Goal: Find contact information: Find contact information

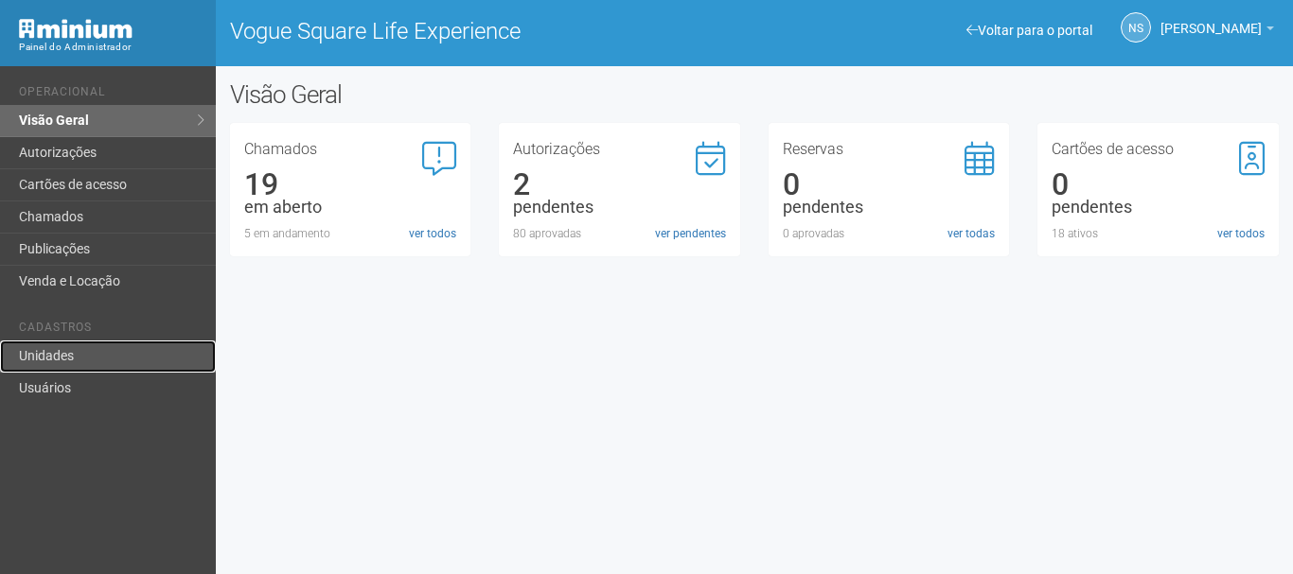
click at [113, 360] on link "Unidades" at bounding box center [108, 357] width 216 height 32
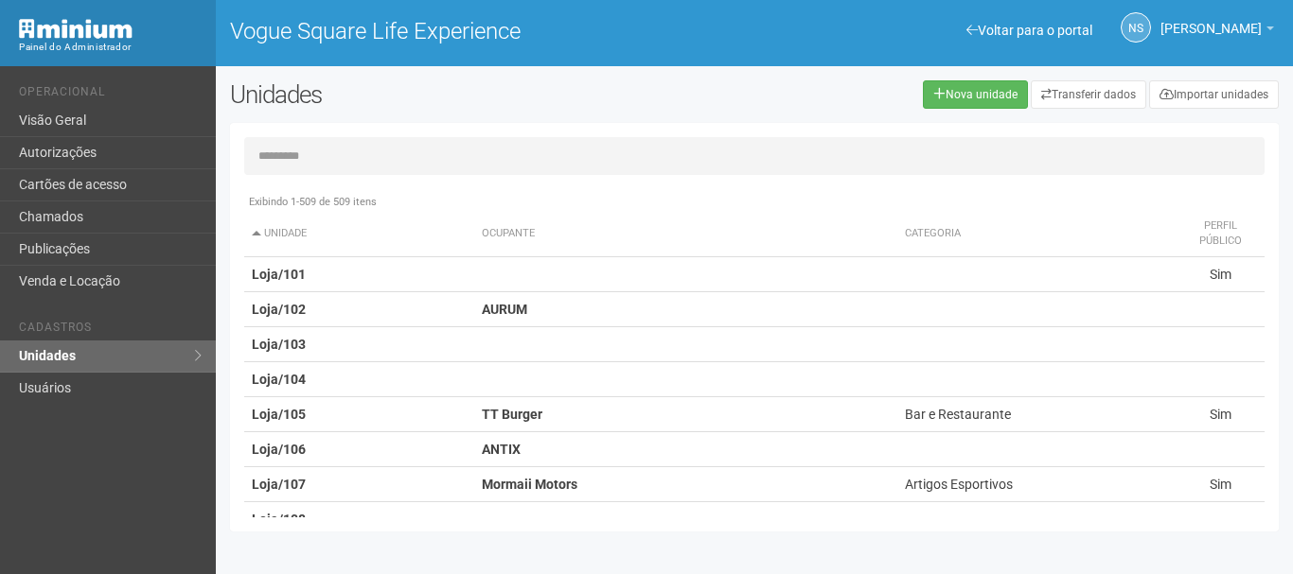
click at [302, 167] on input "text" at bounding box center [754, 156] width 1020 height 38
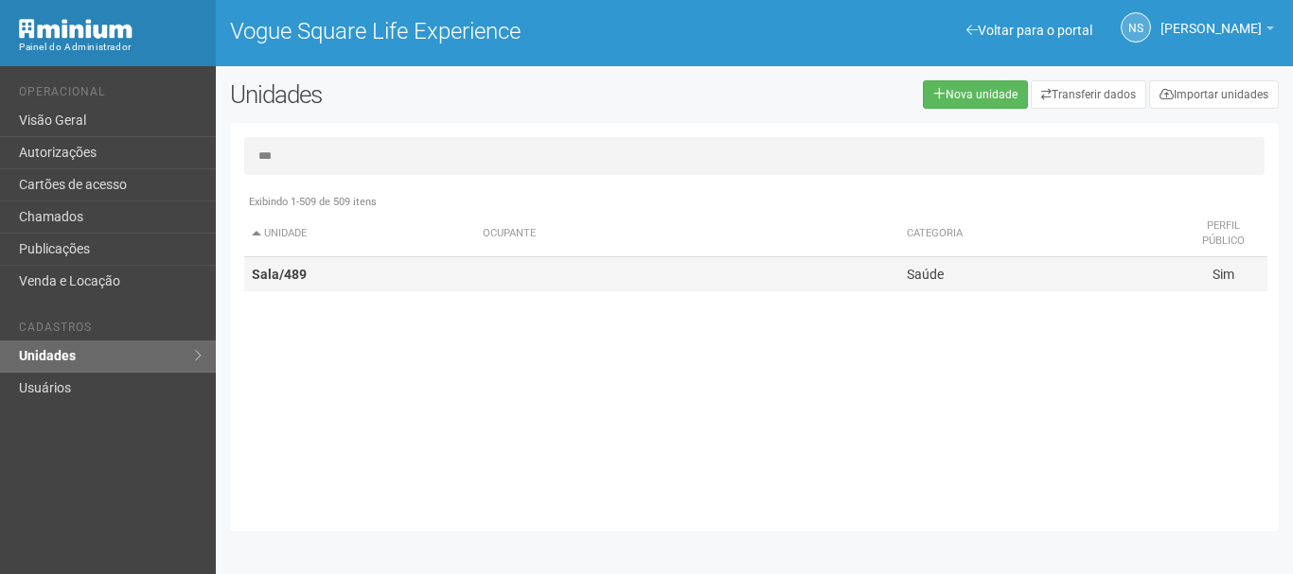
type input "***"
click at [401, 269] on td "Sala/489" at bounding box center [359, 274] width 231 height 35
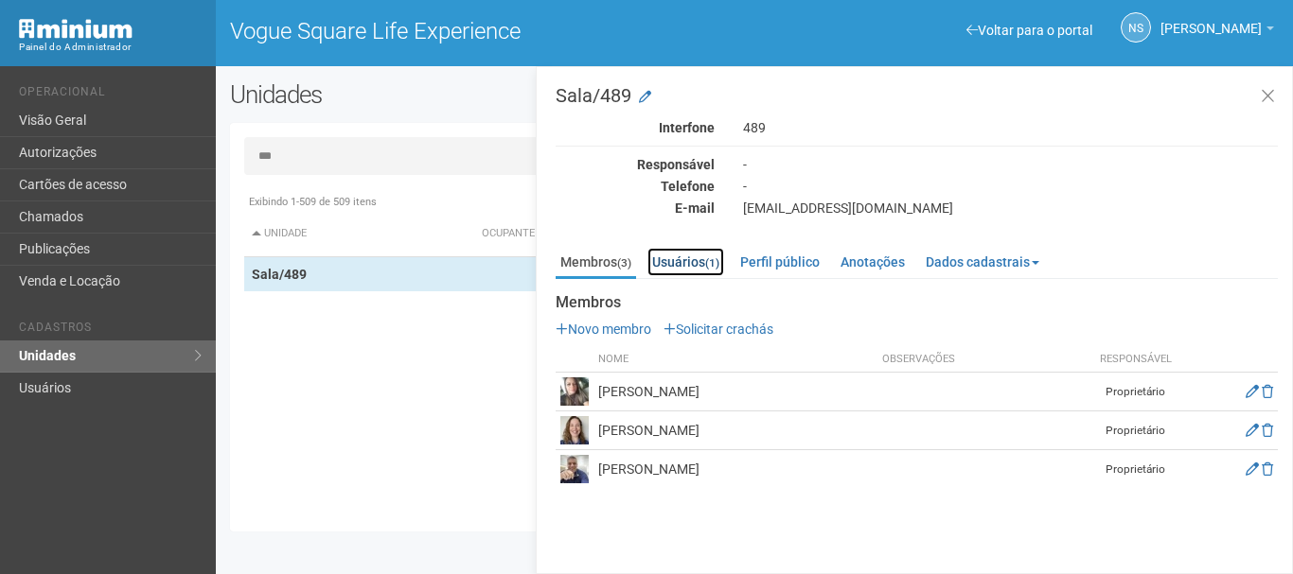
click at [690, 264] on link "Usuários (1)" at bounding box center [685, 262] width 77 height 28
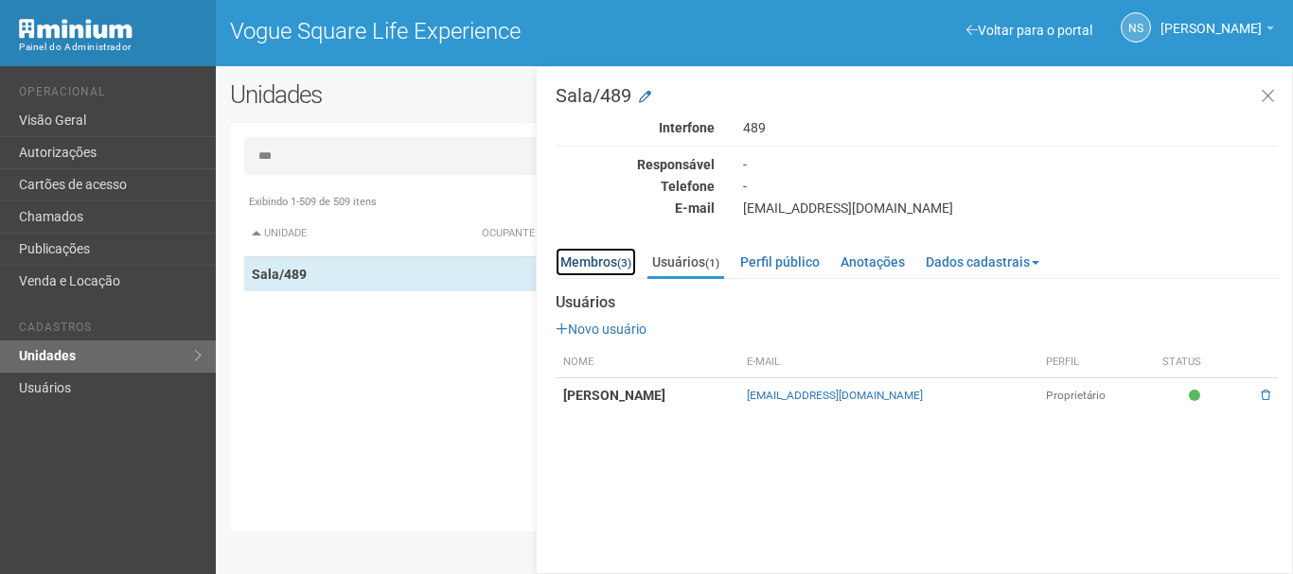
click at [589, 257] on link "Membros (3)" at bounding box center [595, 262] width 80 height 28
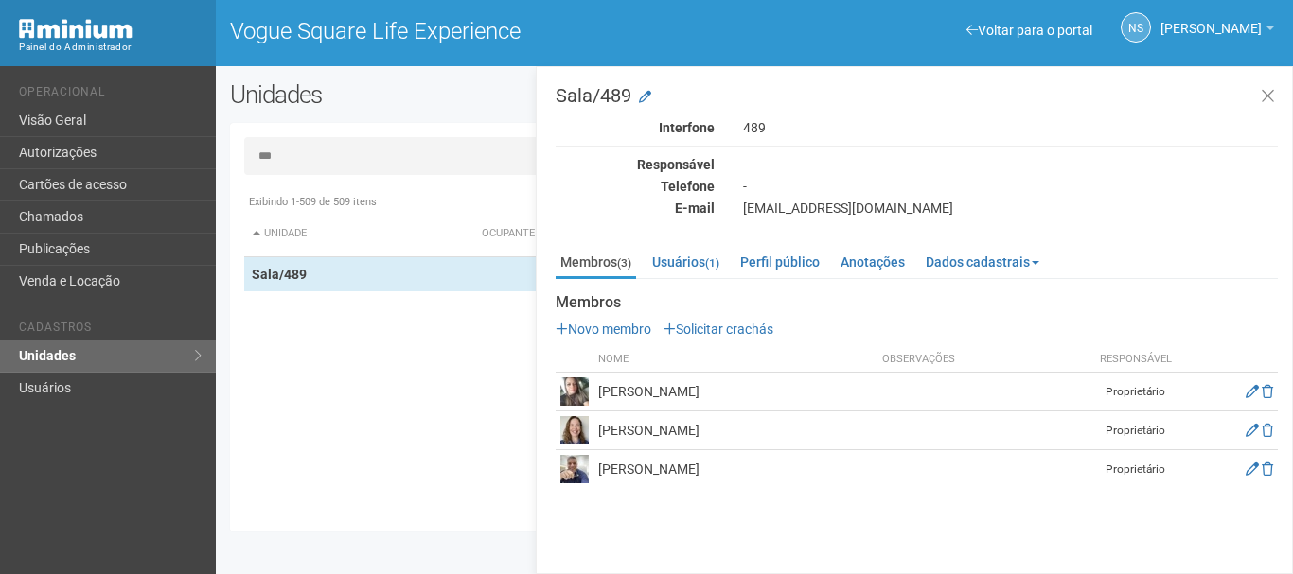
click at [707, 280] on div "Documentos Novo documento Enviando... Nenhum documento Perfil público Saúde Tel…" at bounding box center [916, 384] width 722 height 208
click at [694, 266] on link "Usuários (1)" at bounding box center [685, 262] width 77 height 28
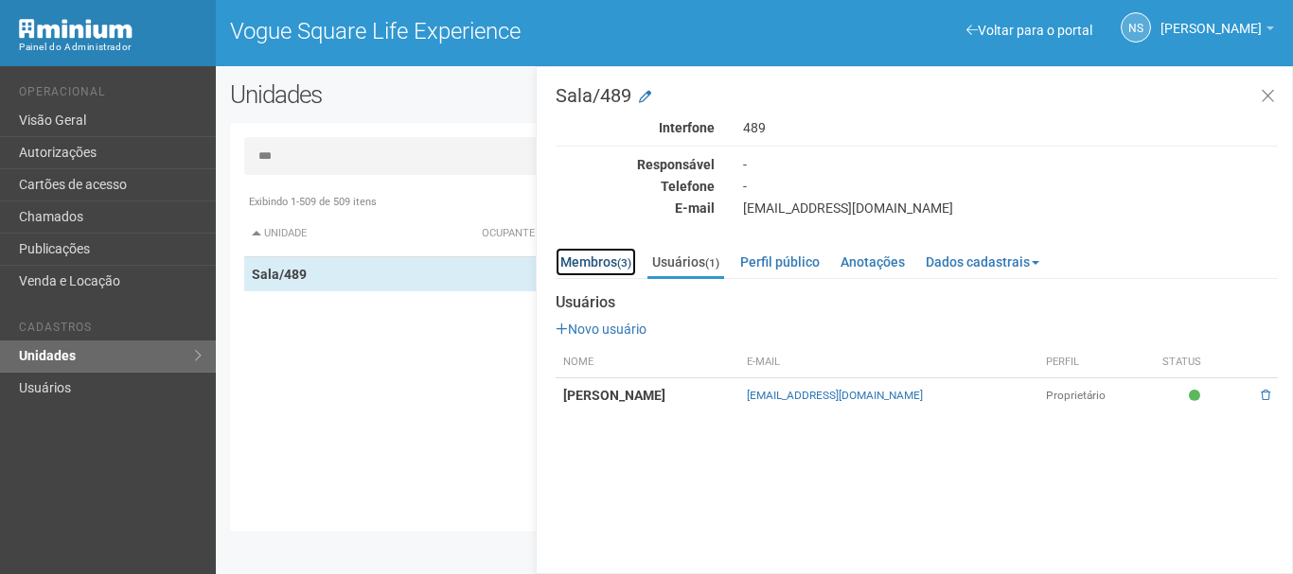
click at [578, 265] on link "Membros (3)" at bounding box center [595, 262] width 80 height 28
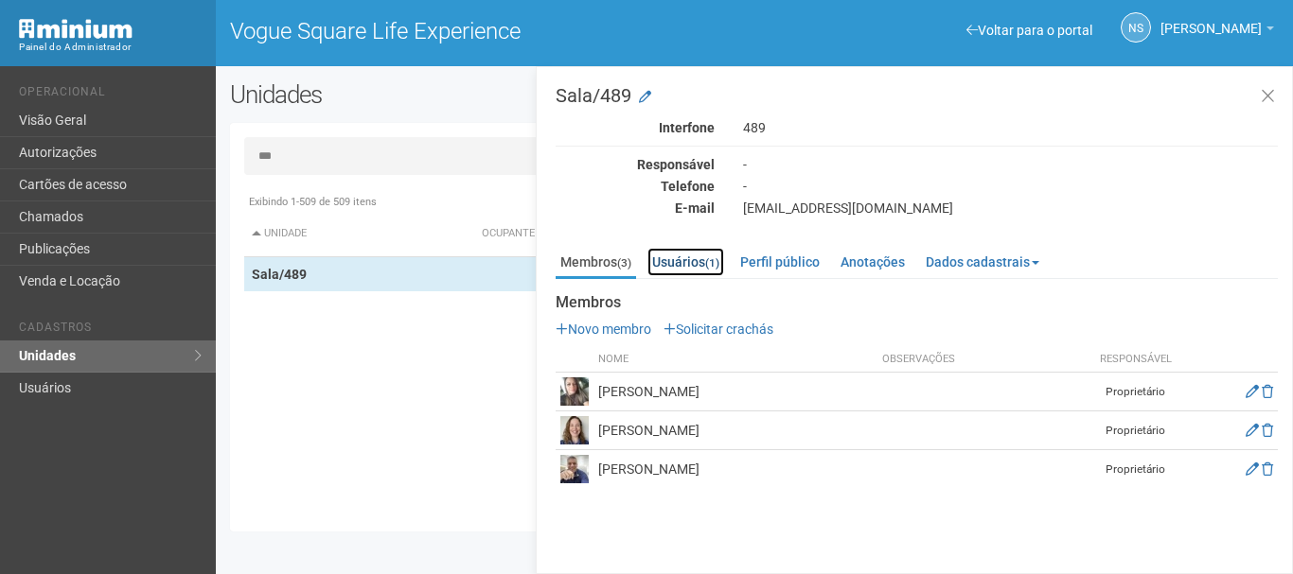
click at [709, 252] on link "Usuários (1)" at bounding box center [685, 262] width 77 height 28
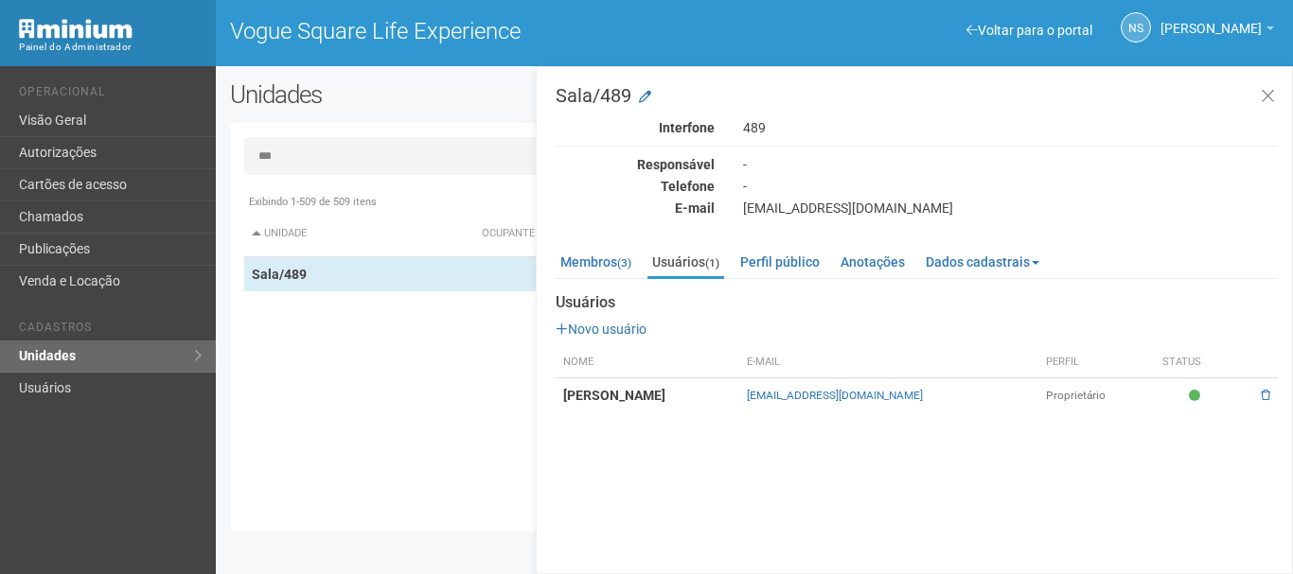
click at [739, 405] on td "[PERSON_NAME]" at bounding box center [647, 396] width 184 height 35
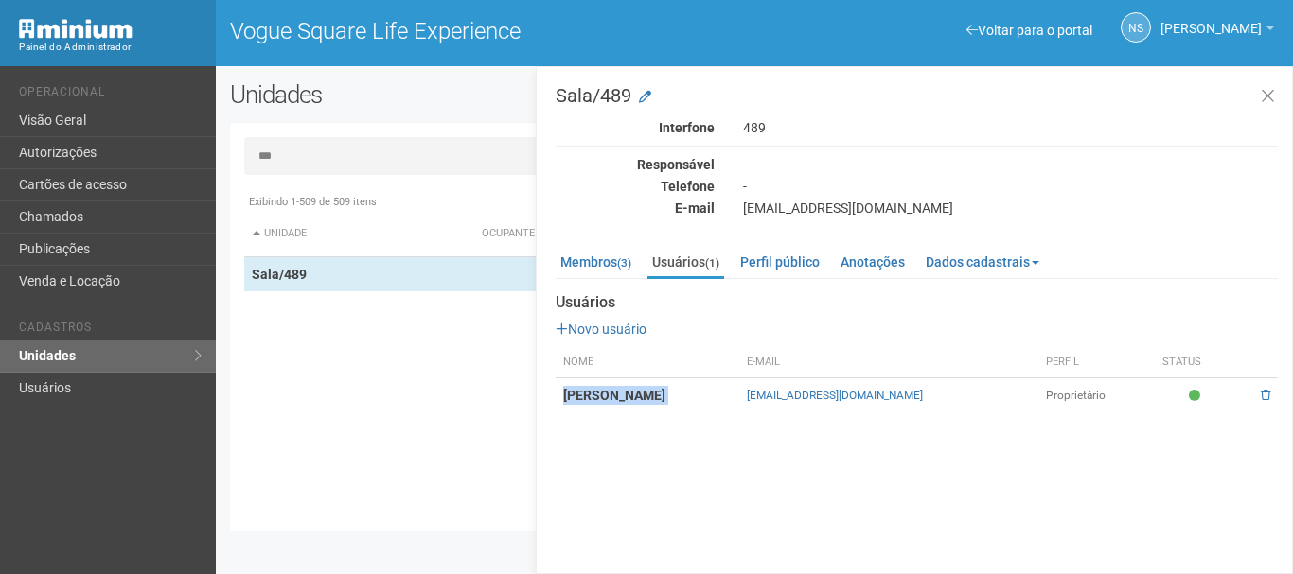
click at [739, 405] on td "[PERSON_NAME]" at bounding box center [647, 396] width 184 height 35
click at [739, 359] on th "Nome" at bounding box center [647, 362] width 184 height 31
drag, startPoint x: 842, startPoint y: 407, endPoint x: 983, endPoint y: 423, distance: 141.9
click at [983, 423] on div "Sala/489 Interfone 489 Responsável - Telefone - E-mail [EMAIL_ADDRESS][DOMAIN_N…" at bounding box center [914, 320] width 757 height 508
click at [911, 334] on p "Novo usuário" at bounding box center [916, 329] width 722 height 17
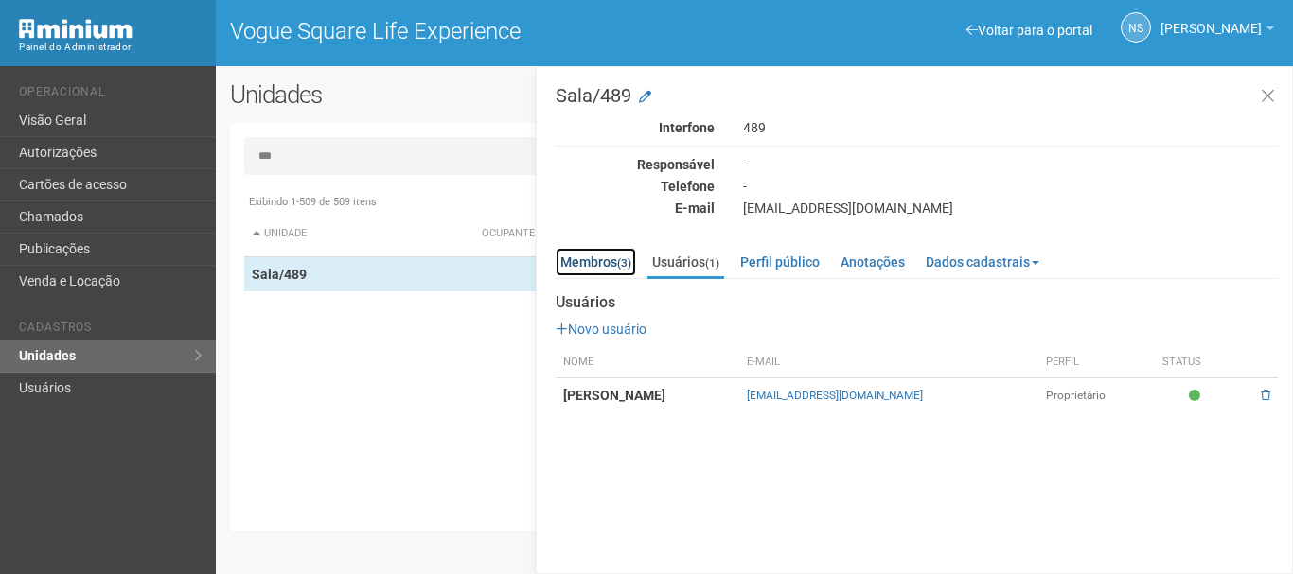
click at [612, 270] on link "Membros (3)" at bounding box center [595, 262] width 80 height 28
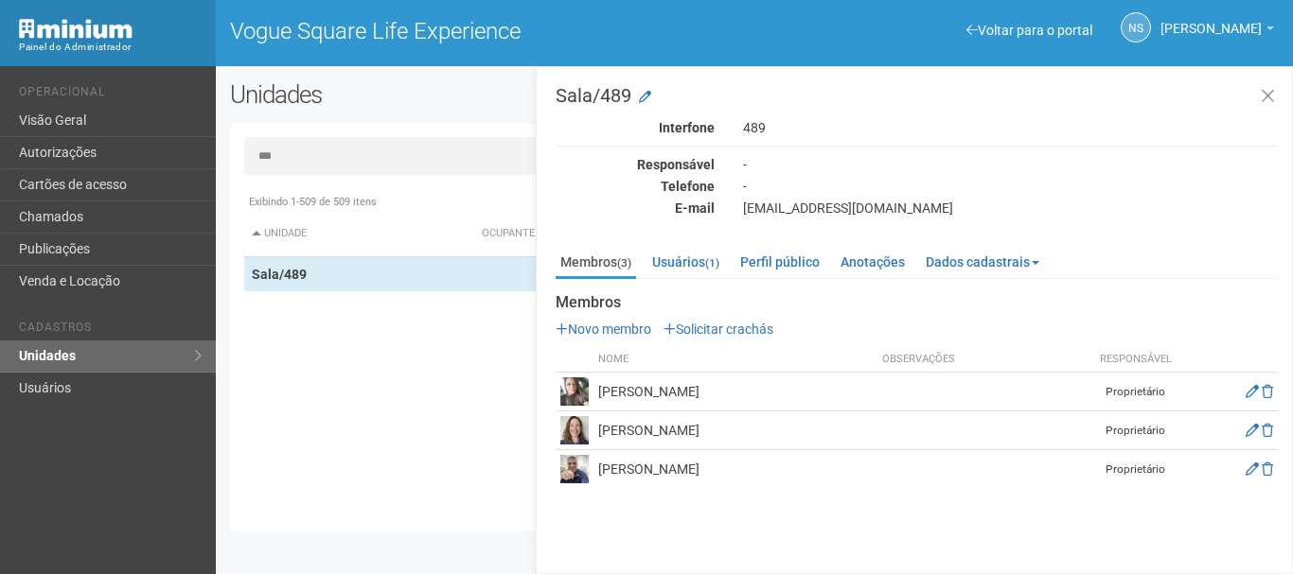
click at [787, 193] on div "-" at bounding box center [1010, 186] width 563 height 17
click at [788, 197] on div "Interfone 489 Responsável - Telefone - E-mail [EMAIL_ADDRESS][DOMAIN_NAME]" at bounding box center [916, 167] width 722 height 97
click at [794, 205] on div "[EMAIL_ADDRESS][DOMAIN_NAME]" at bounding box center [1010, 208] width 563 height 17
click at [795, 209] on div "[EMAIL_ADDRESS][DOMAIN_NAME]" at bounding box center [1010, 208] width 563 height 17
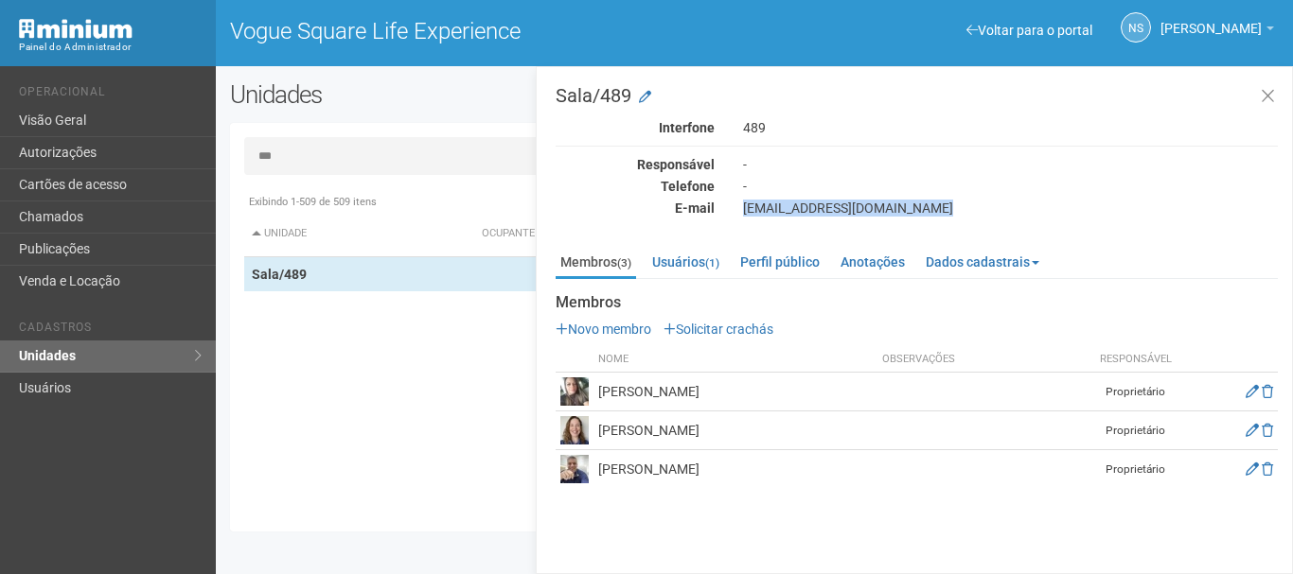
click at [795, 209] on div "[EMAIL_ADDRESS][DOMAIN_NAME]" at bounding box center [1010, 208] width 563 height 17
copy div "[EMAIL_ADDRESS][DOMAIN_NAME]"
